Goal: Task Accomplishment & Management: Use online tool/utility

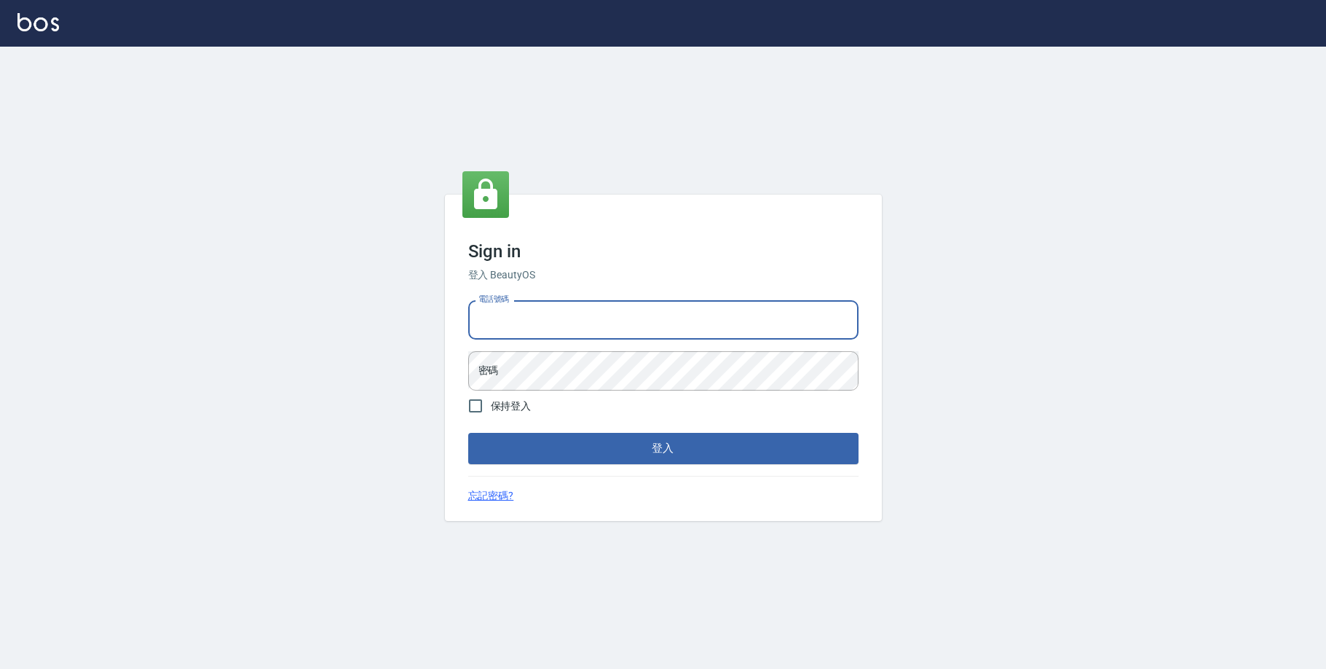
type input "0223682278"
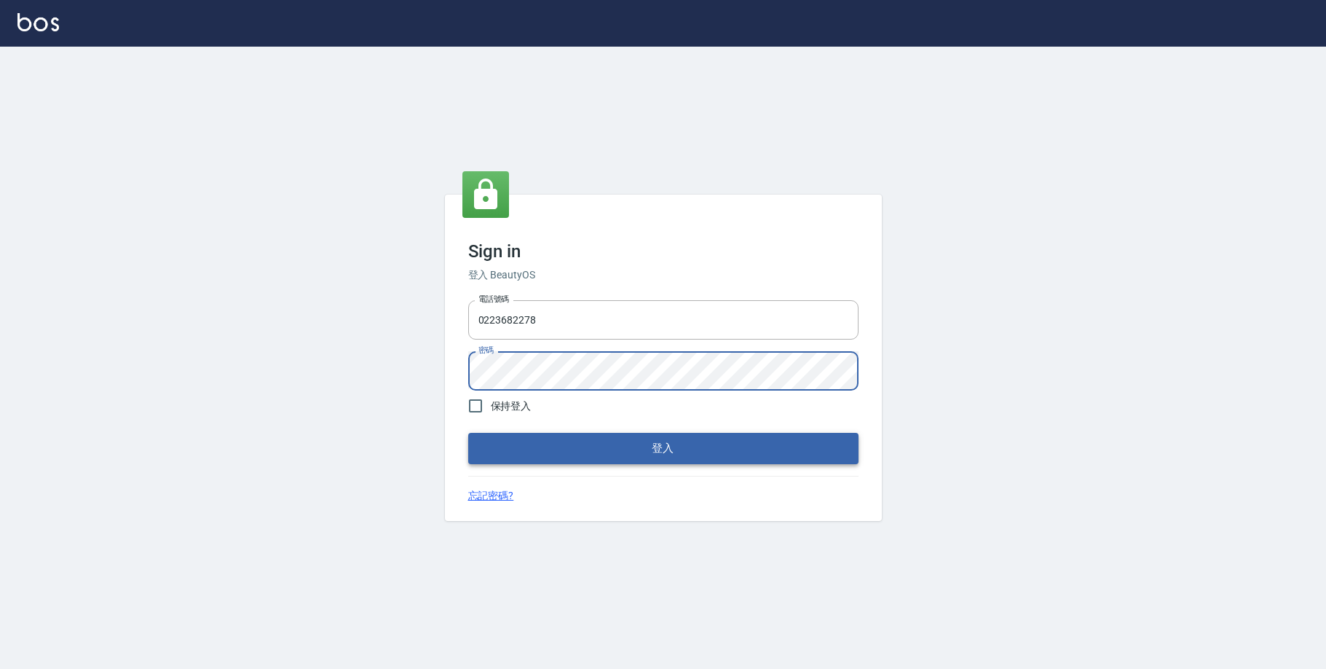
click at [575, 462] on button "登入" at bounding box center [663, 448] width 390 height 31
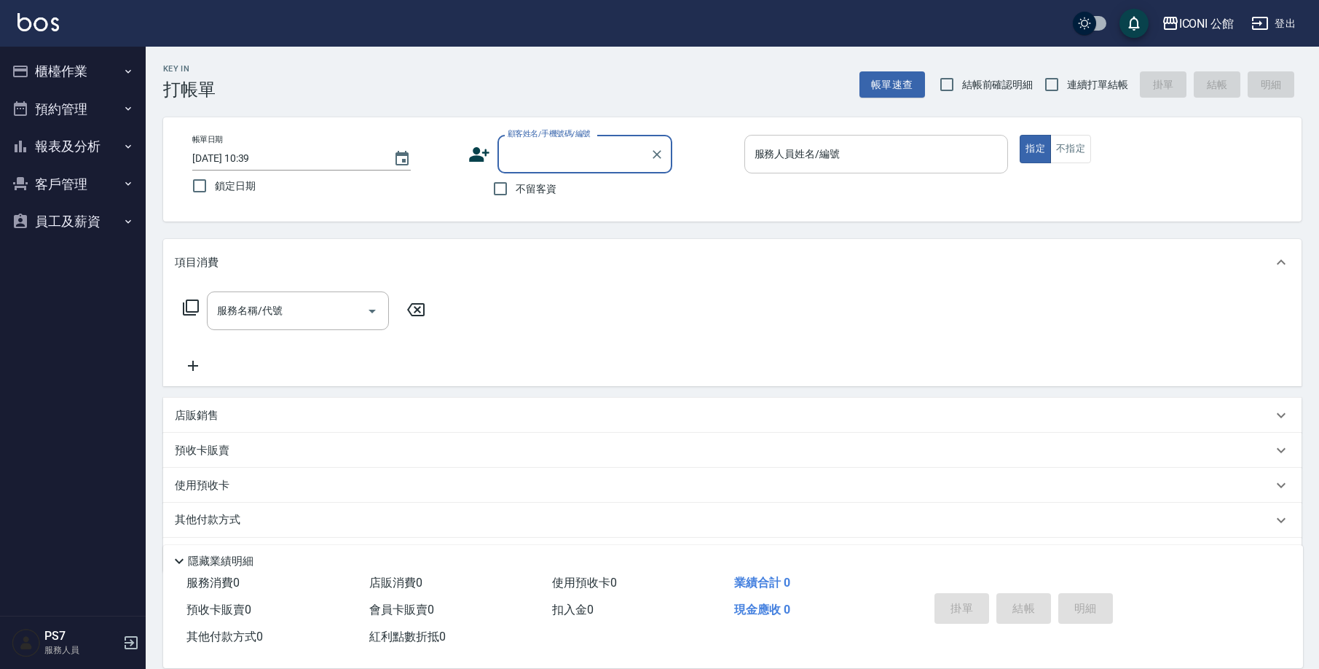
click at [793, 158] on div "服務人員姓名/編號 服務人員姓名/編號" at bounding box center [876, 154] width 264 height 39
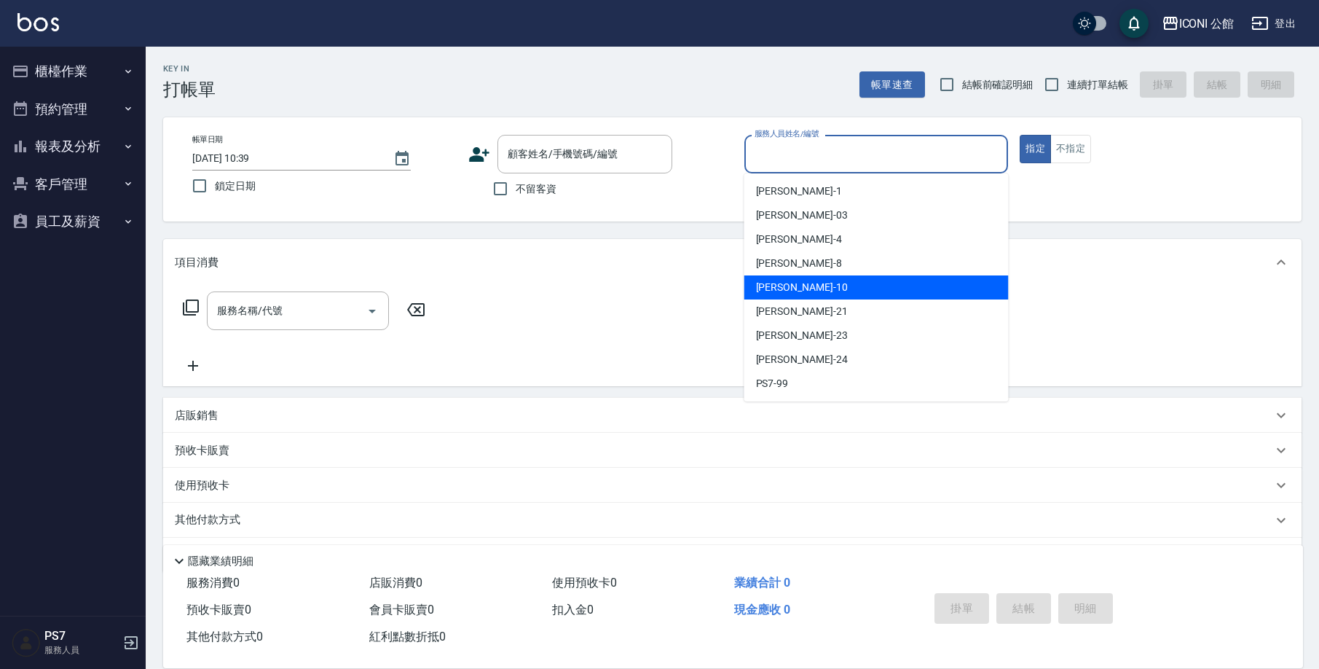
click at [805, 286] on div "[PERSON_NAME] -10" at bounding box center [876, 287] width 264 height 24
type input "[PERSON_NAME]-10"
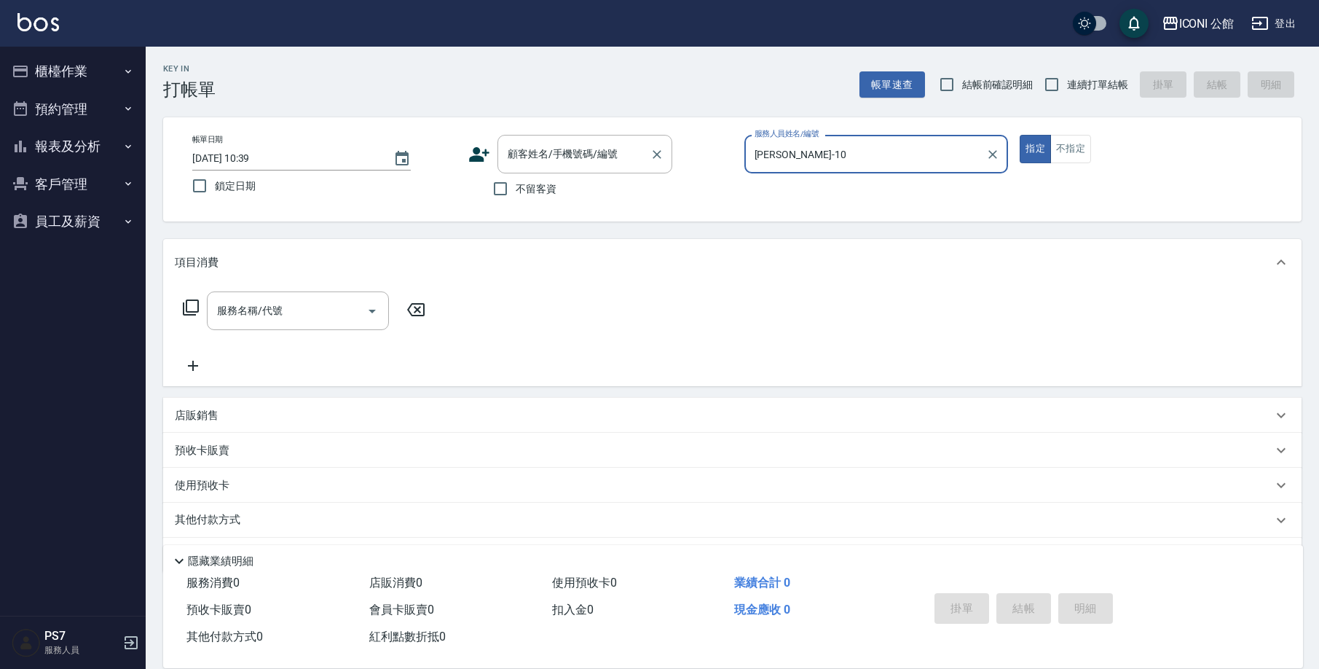
click at [581, 157] on input "顧客姓名/手機號碼/編號" at bounding box center [574, 153] width 140 height 25
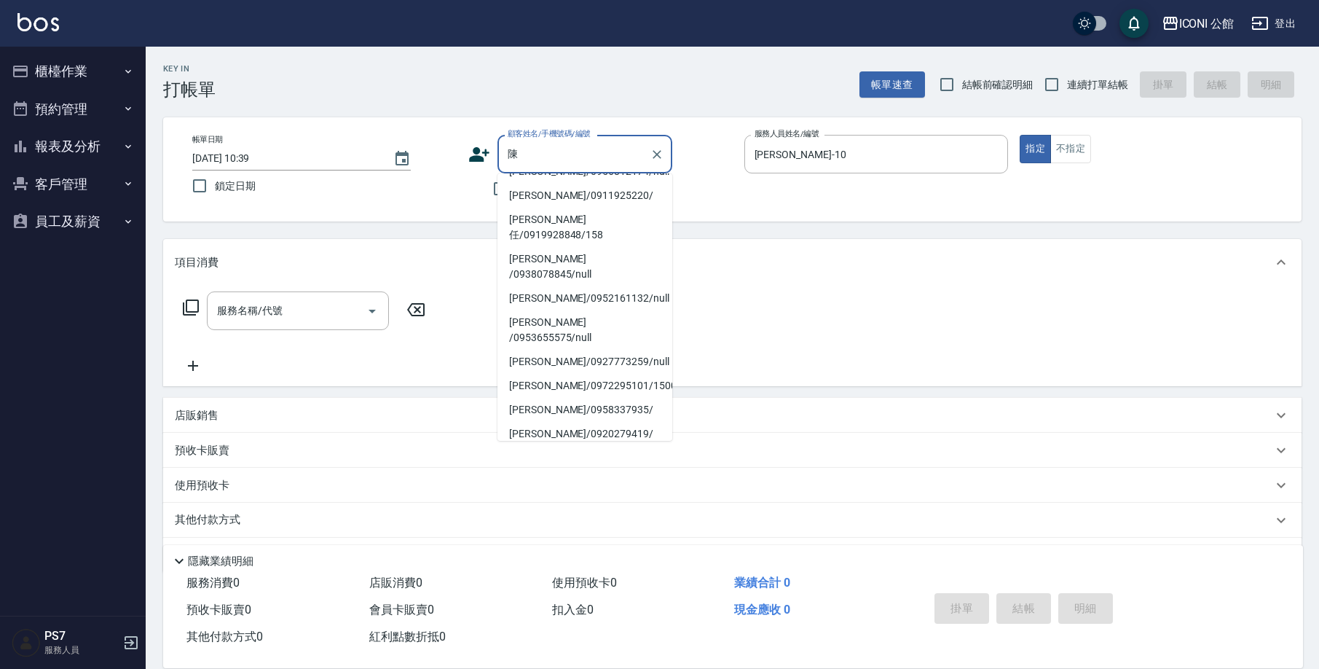
scroll to position [128, 0]
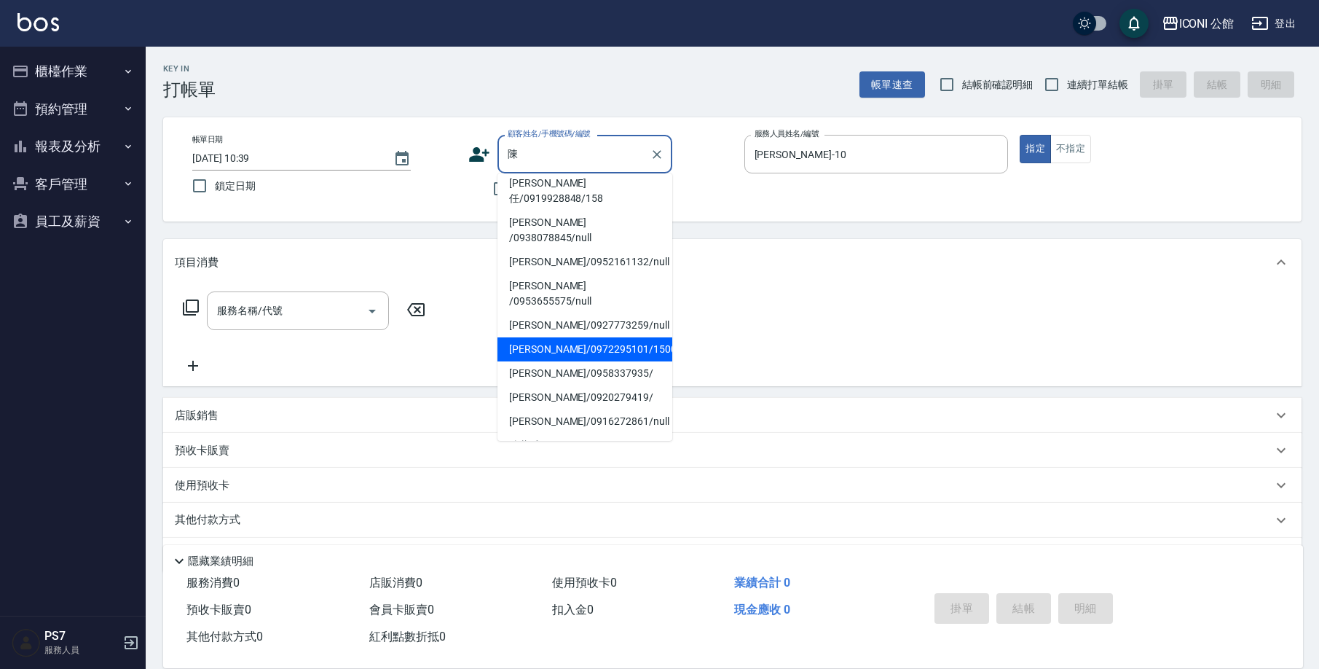
click at [577, 337] on li "[PERSON_NAME]/0972295101/15000" at bounding box center [584, 349] width 175 height 24
type input "[PERSON_NAME]/0972295101/15000"
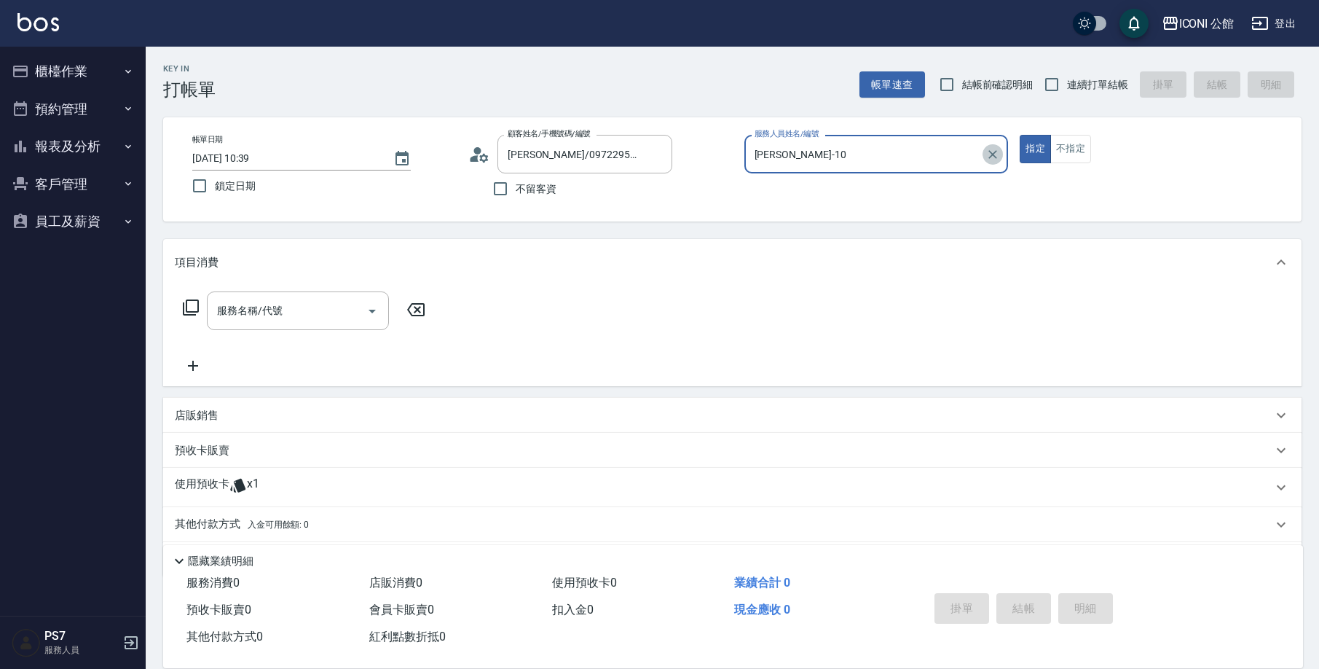
click at [988, 160] on icon "Clear" at bounding box center [992, 154] width 15 height 15
click at [648, 157] on button "Clear" at bounding box center [657, 154] width 20 height 20
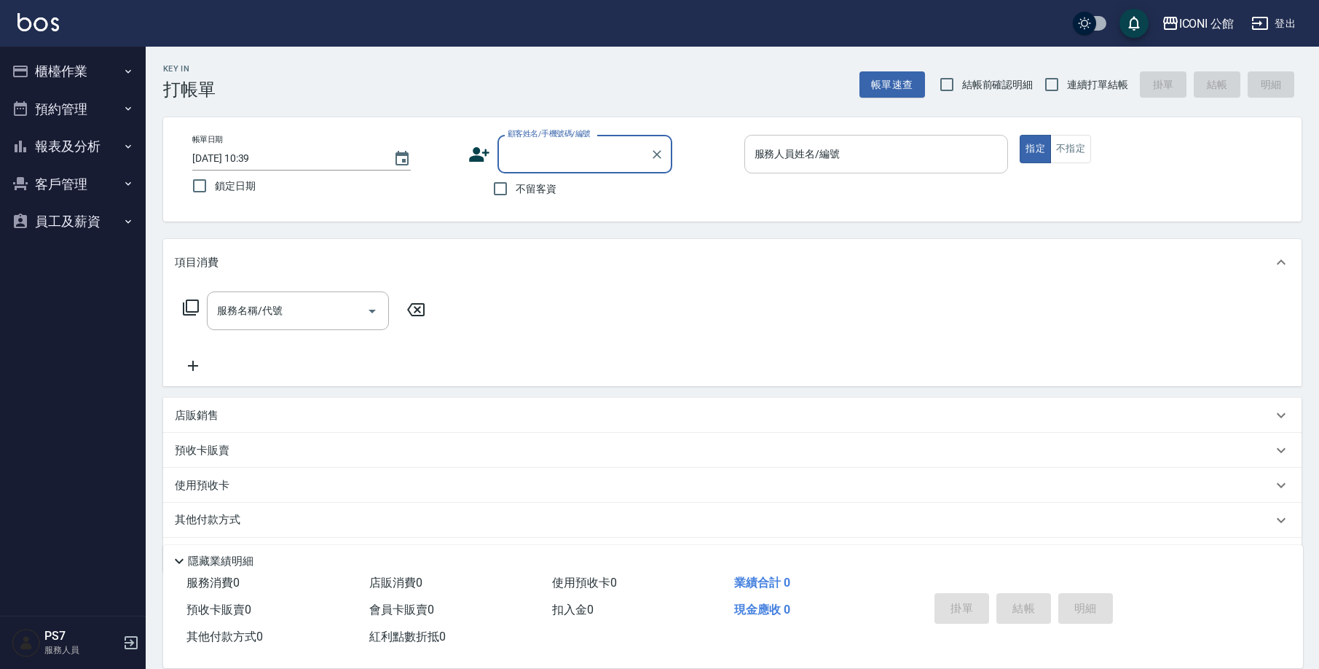
drag, startPoint x: 607, startPoint y: 168, endPoint x: 733, endPoint y: 126, distance: 133.4
click at [607, 167] on div "顧客姓名/手機號碼/編號" at bounding box center [584, 154] width 175 height 39
